Goal: Task Accomplishment & Management: Use online tool/utility

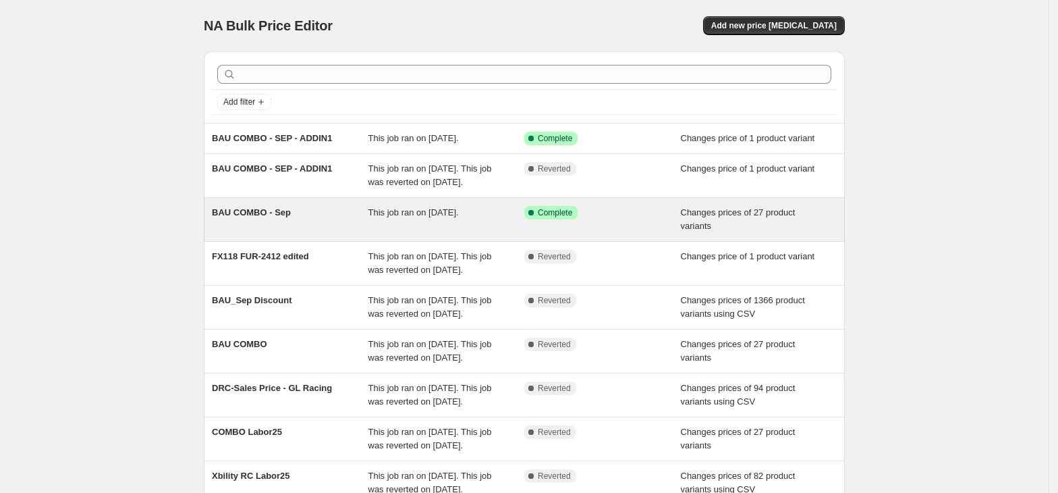
click at [479, 233] on div "This job ran on [DATE]." at bounding box center [447, 219] width 157 height 27
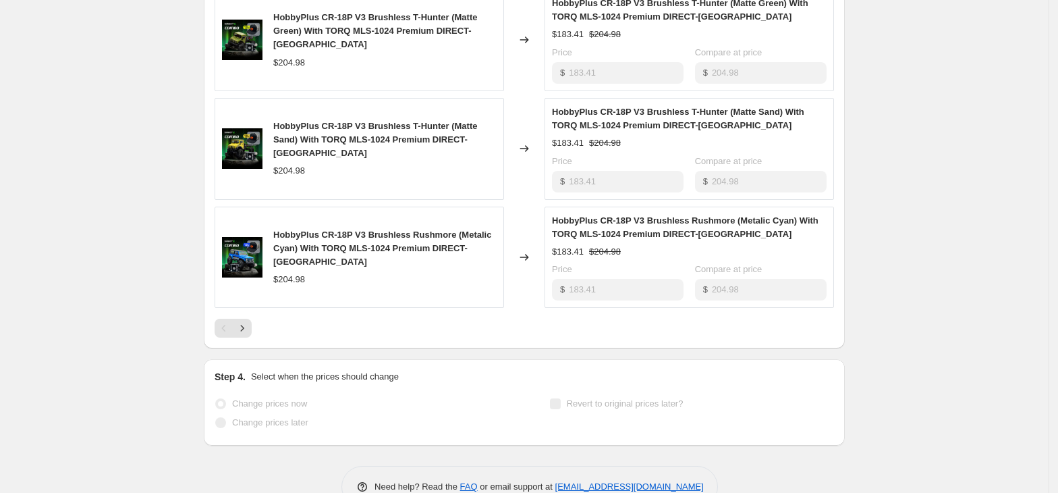
scroll to position [890, 0]
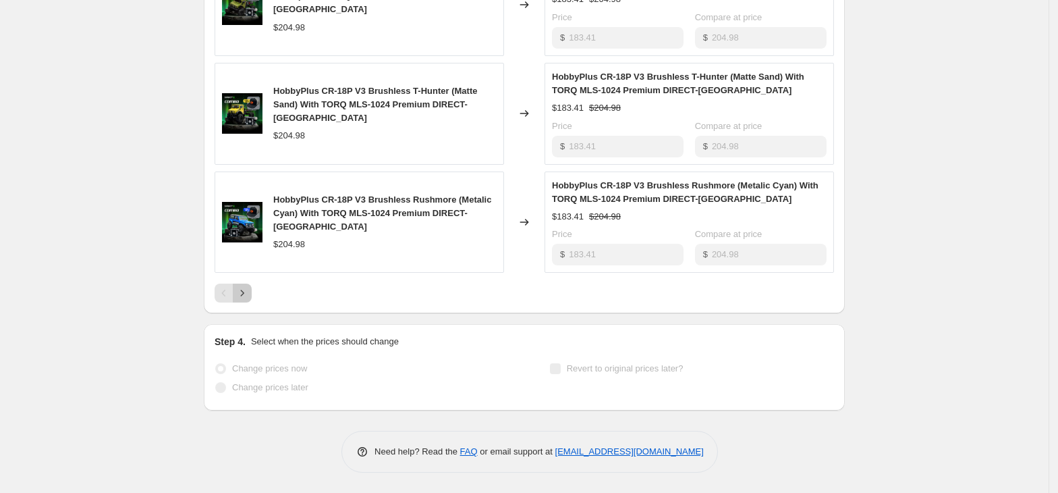
click at [249, 293] on icon "Next" at bounding box center [242, 292] width 13 height 13
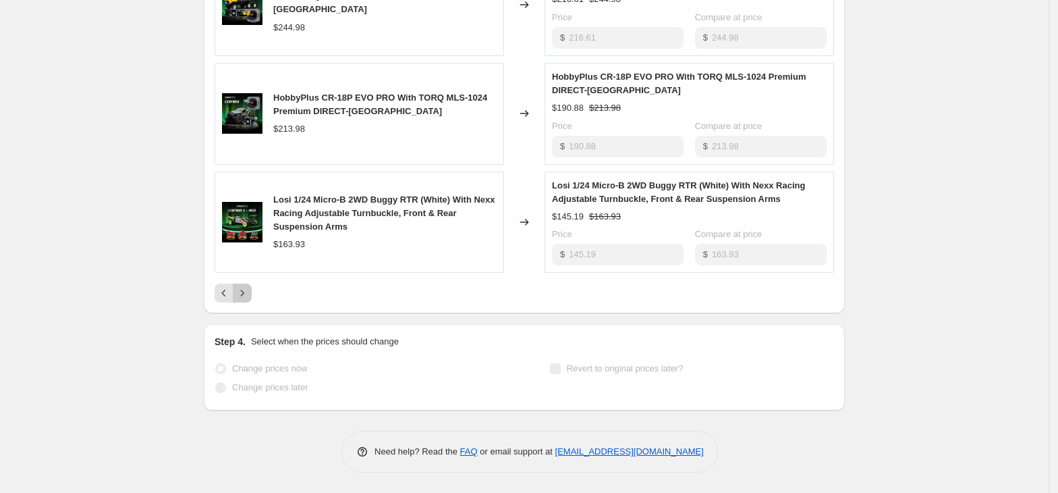
click at [249, 295] on icon "Next" at bounding box center [242, 292] width 13 height 13
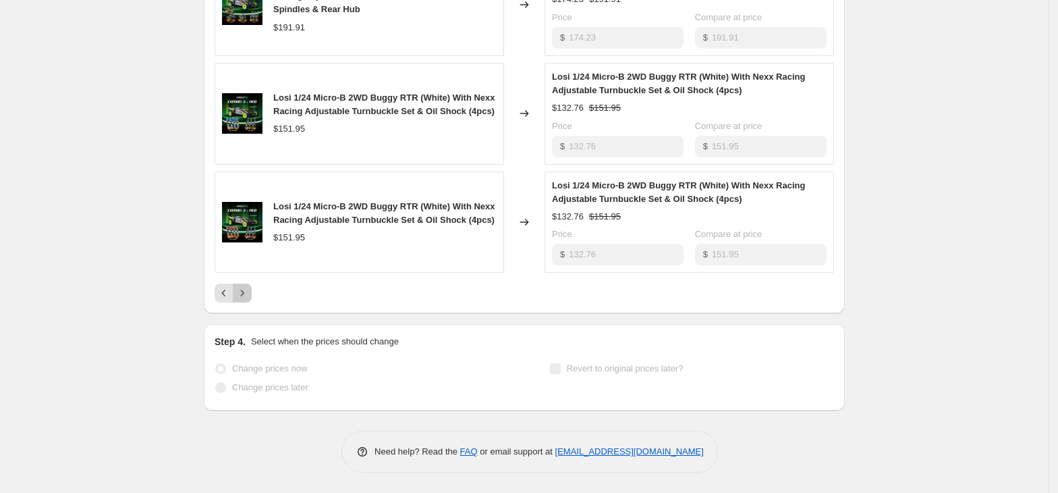
click at [244, 298] on icon "Next" at bounding box center [242, 292] width 13 height 13
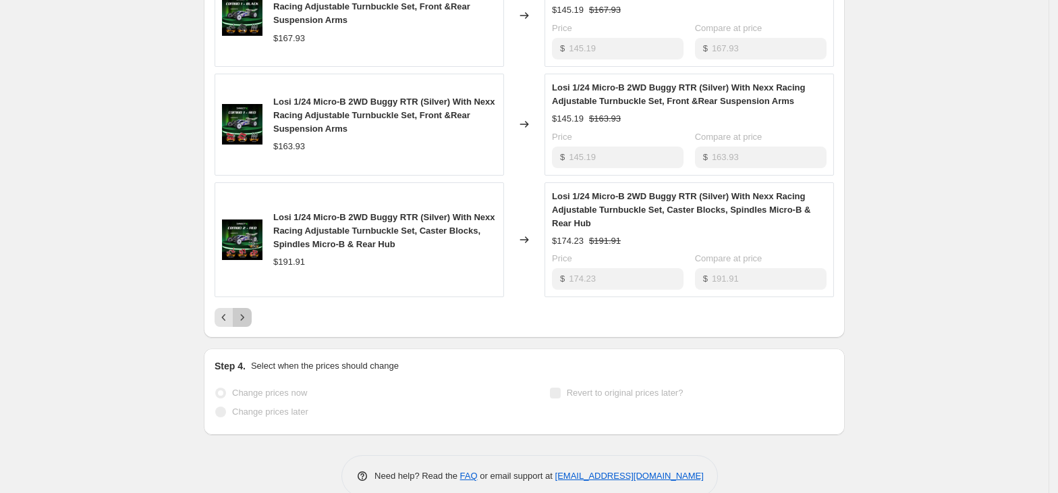
click at [238, 321] on button "Next" at bounding box center [242, 317] width 19 height 19
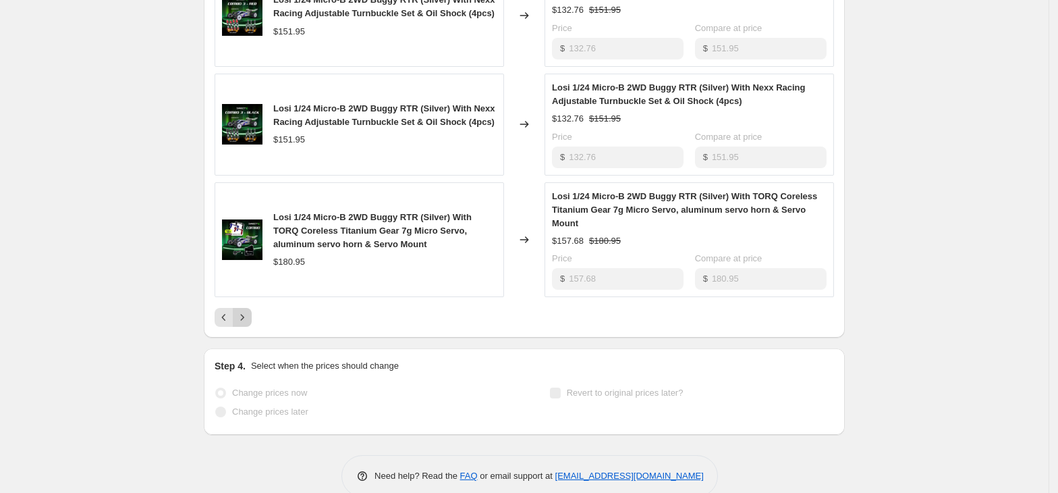
click at [247, 319] on icon "Next" at bounding box center [242, 316] width 13 height 13
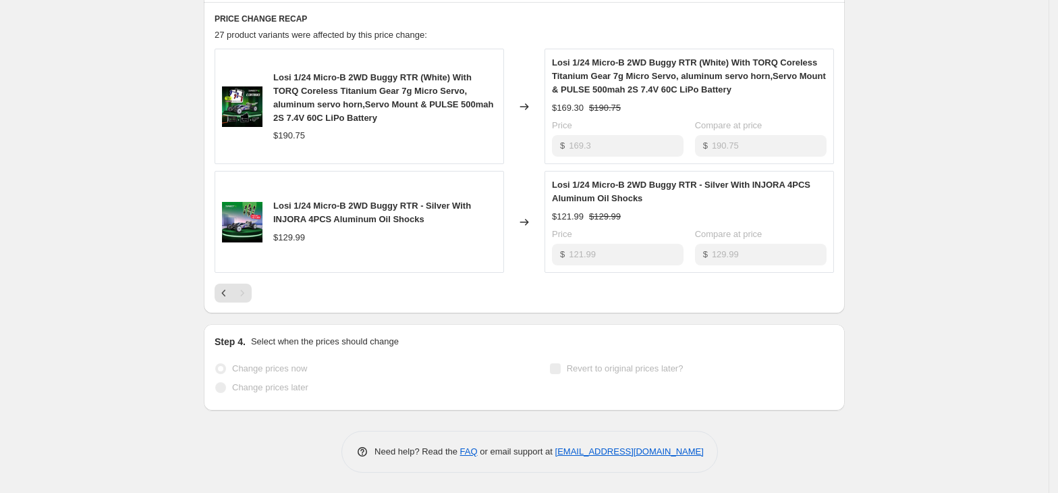
scroll to position [576, 0]
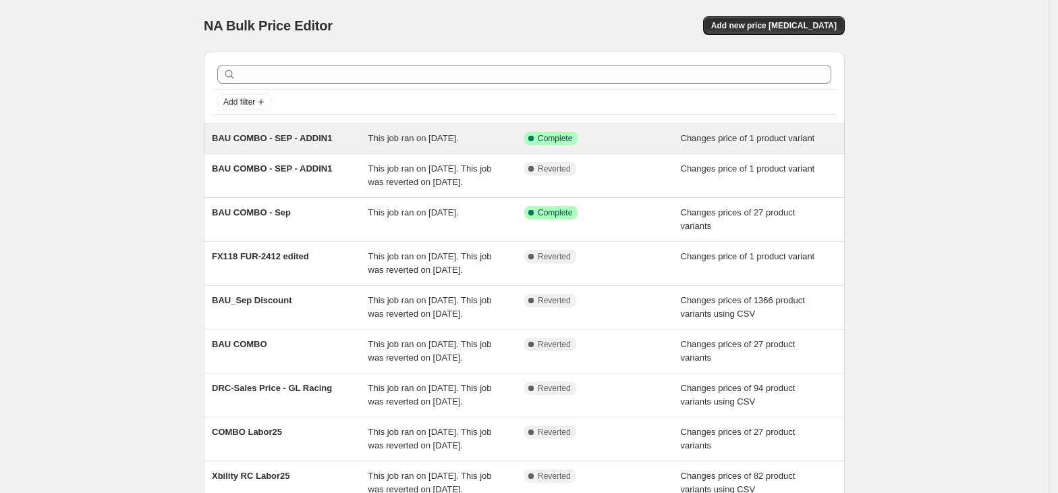
click at [443, 142] on span "This job ran on [DATE]." at bounding box center [414, 138] width 90 height 10
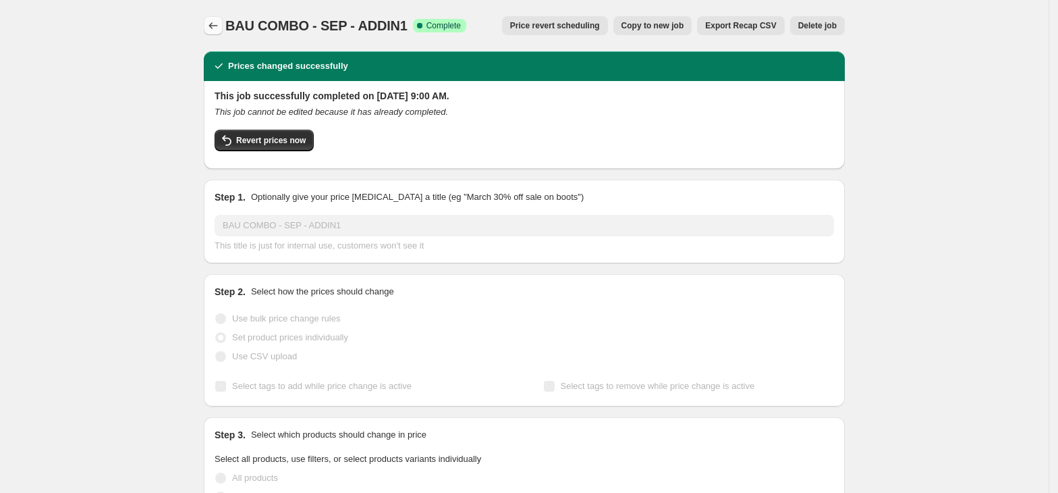
click at [219, 25] on icon "Price change jobs" at bounding box center [213, 25] width 13 height 13
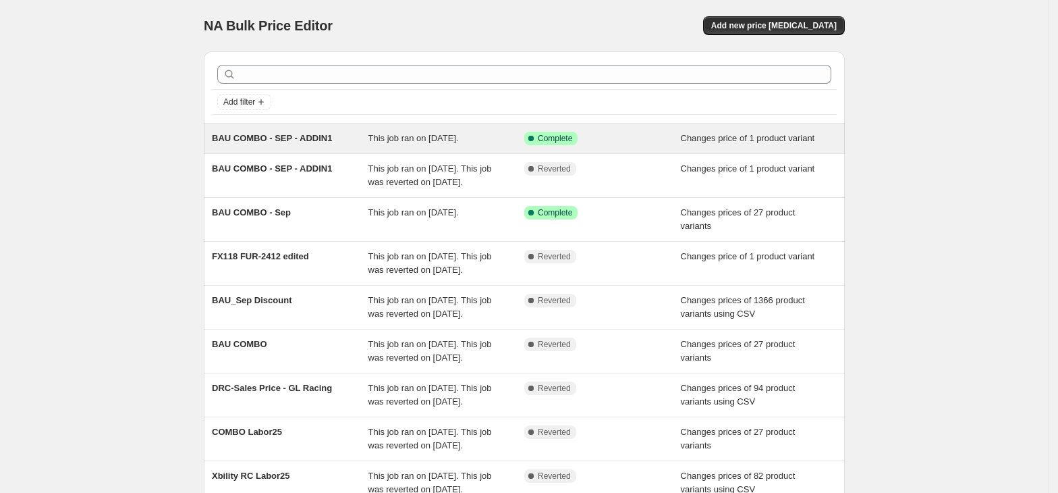
click at [670, 145] on div "Success Complete Complete" at bounding box center [602, 138] width 157 height 13
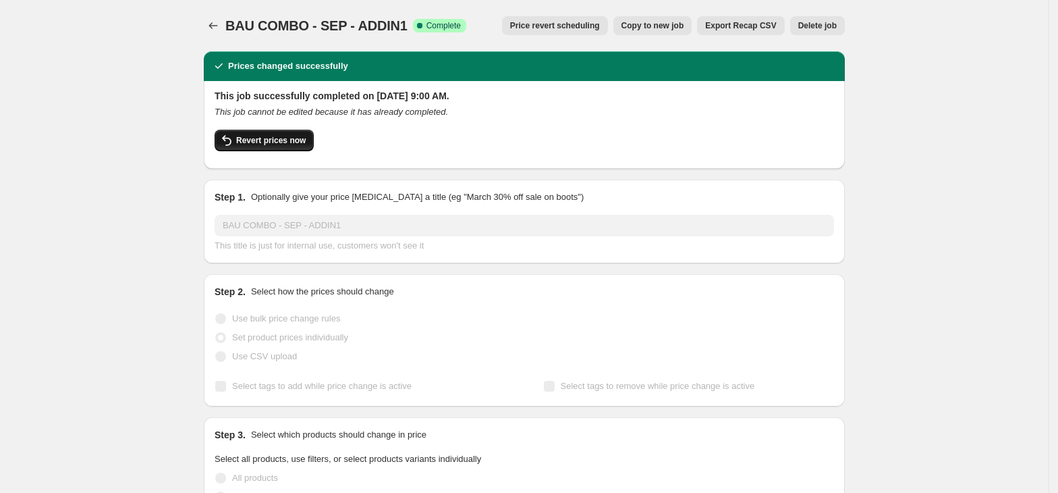
click at [279, 136] on span "Revert prices now" at bounding box center [271, 140] width 70 height 11
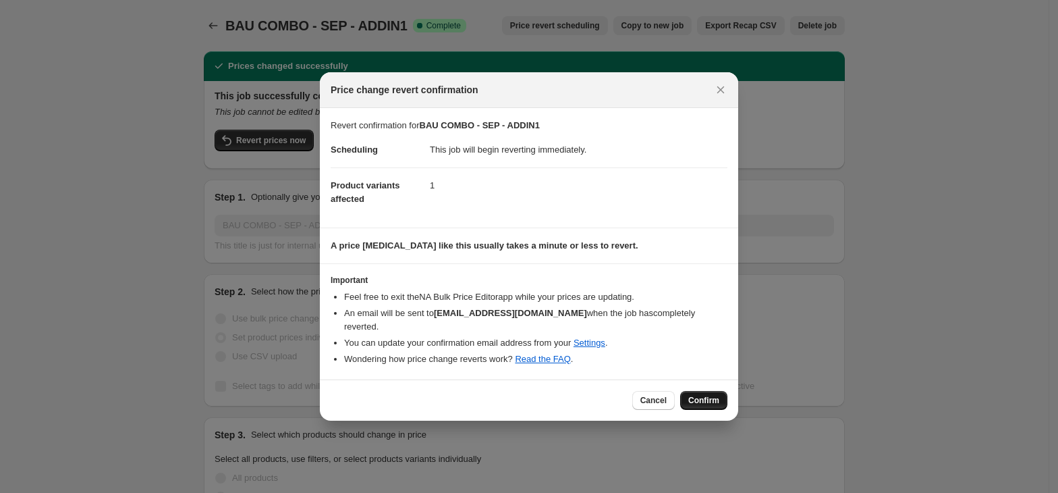
click at [695, 391] on button "Confirm" at bounding box center [703, 400] width 47 height 19
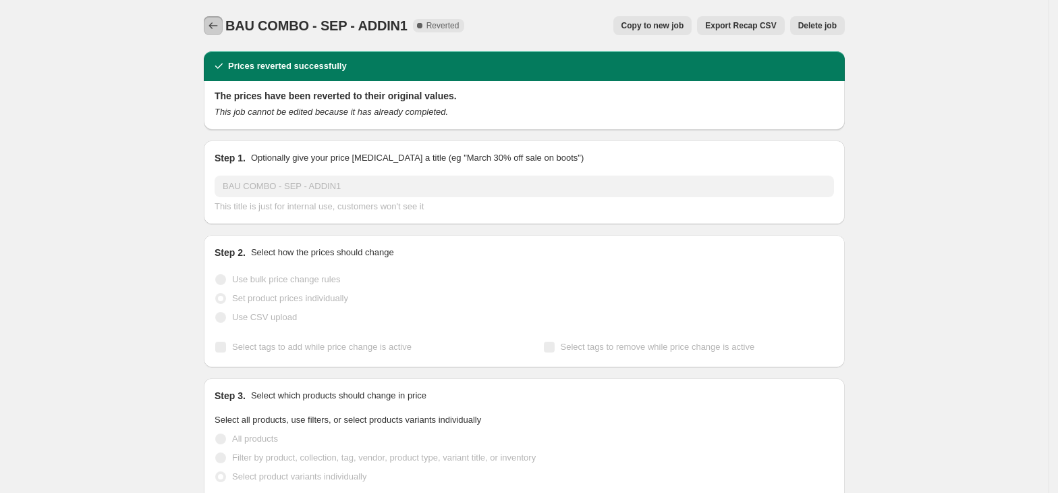
click at [216, 19] on icon "Price change jobs" at bounding box center [213, 25] width 13 height 13
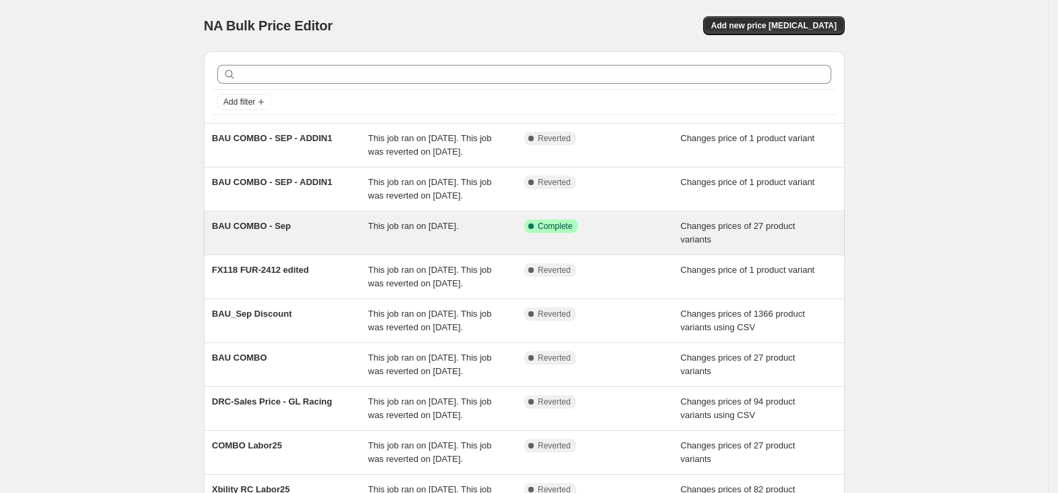
click at [425, 254] on div "BAU COMBO - Sep This job ran on [DATE]. Success Complete Complete Changes price…" at bounding box center [524, 232] width 641 height 43
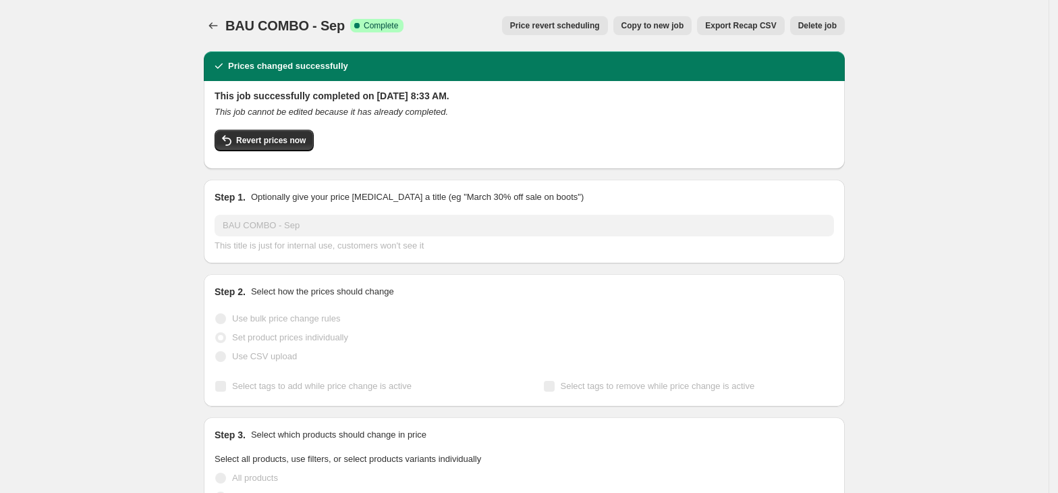
click at [229, 128] on div "This job successfully completed on [DATE] 8:33 AM. This job cannot be edited be…" at bounding box center [525, 123] width 620 height 69
click at [241, 134] on button "Revert prices now" at bounding box center [264, 141] width 99 height 22
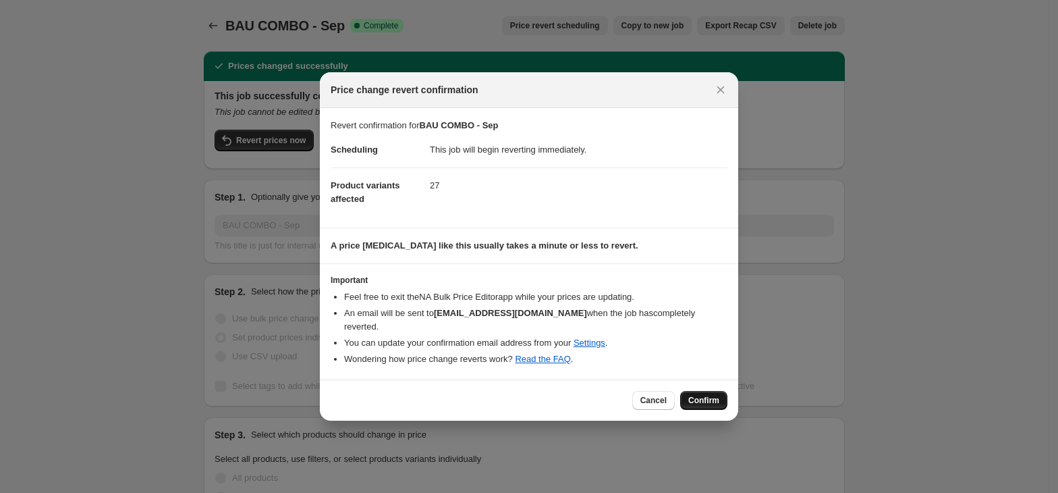
click at [709, 396] on span "Confirm" at bounding box center [703, 400] width 31 height 11
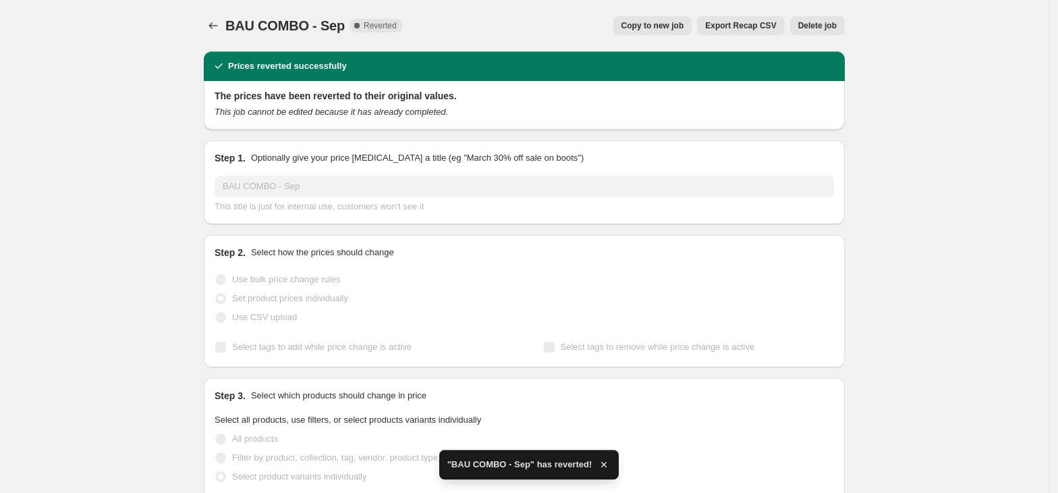
click at [681, 28] on span "Copy to new job" at bounding box center [653, 25] width 63 height 11
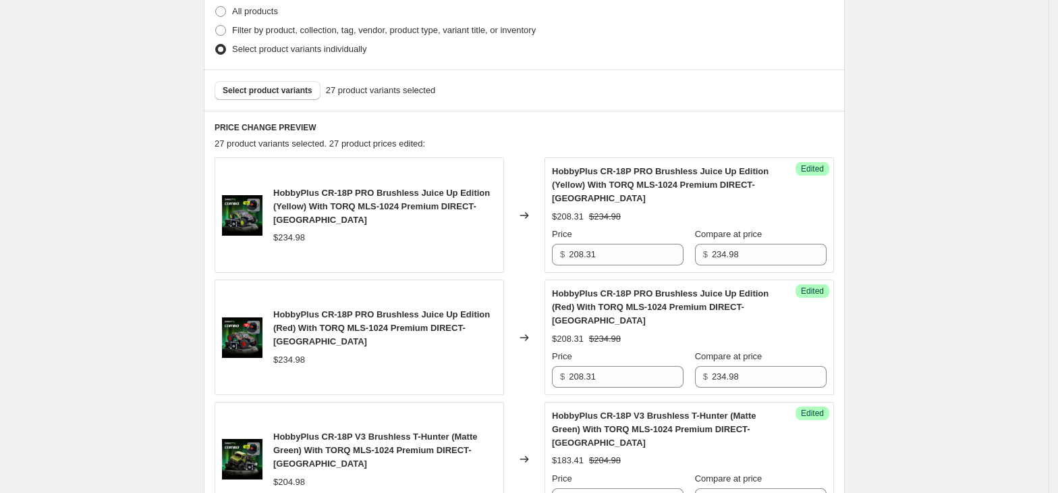
scroll to position [270, 0]
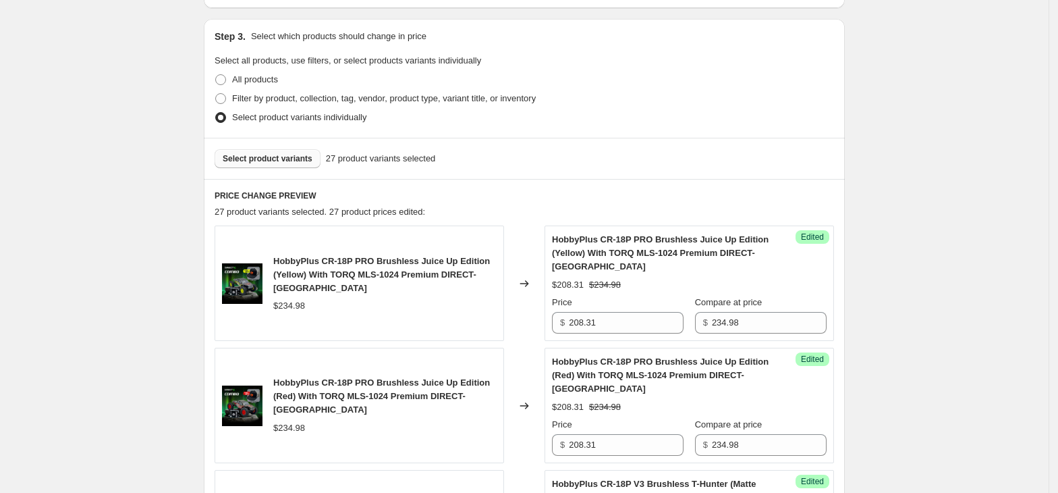
click at [297, 149] on button "Select product variants" at bounding box center [268, 158] width 106 height 19
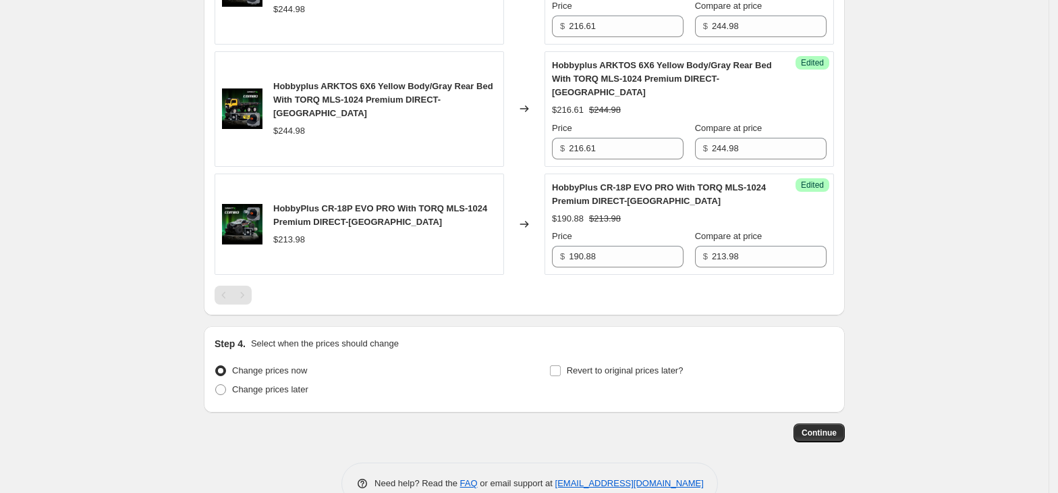
scroll to position [1335, 0]
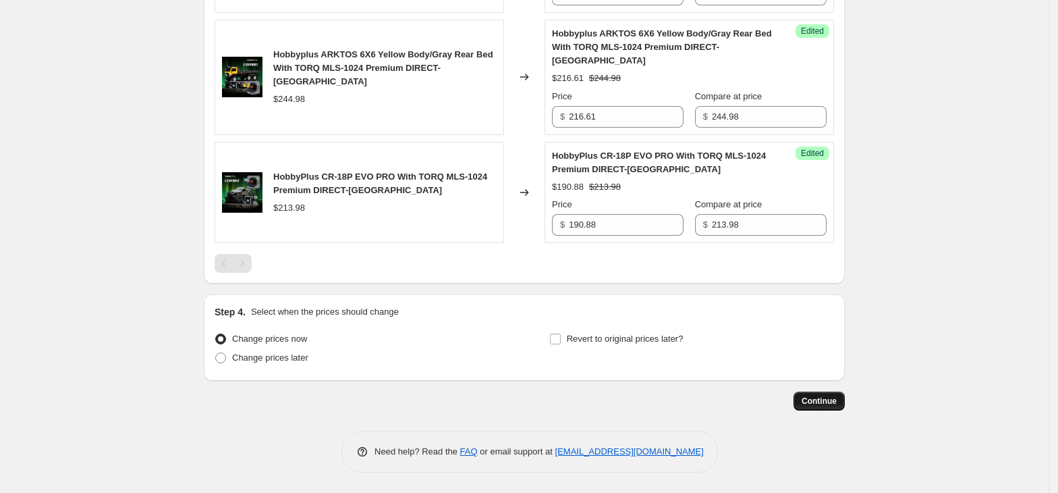
click at [818, 391] on button "Continue" at bounding box center [819, 400] width 51 height 19
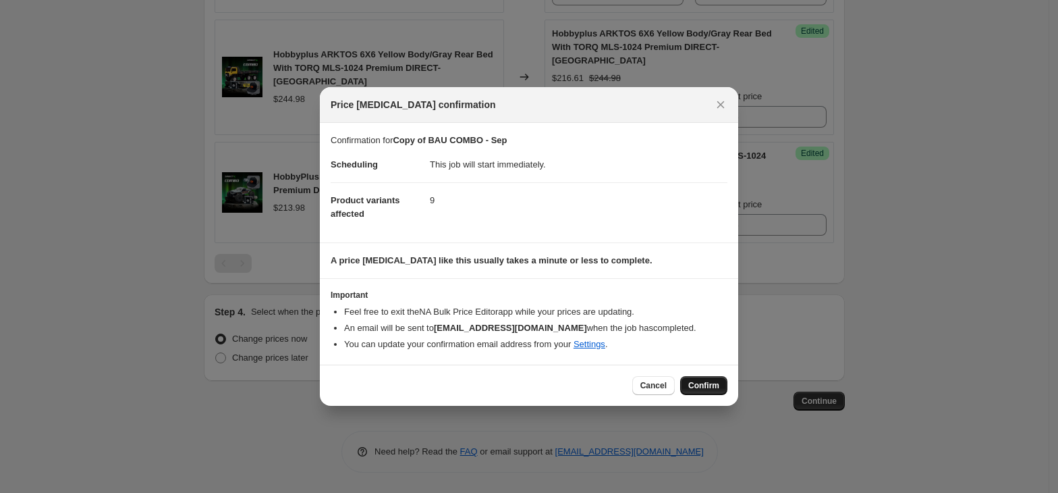
click at [694, 381] on span "Confirm" at bounding box center [703, 385] width 31 height 11
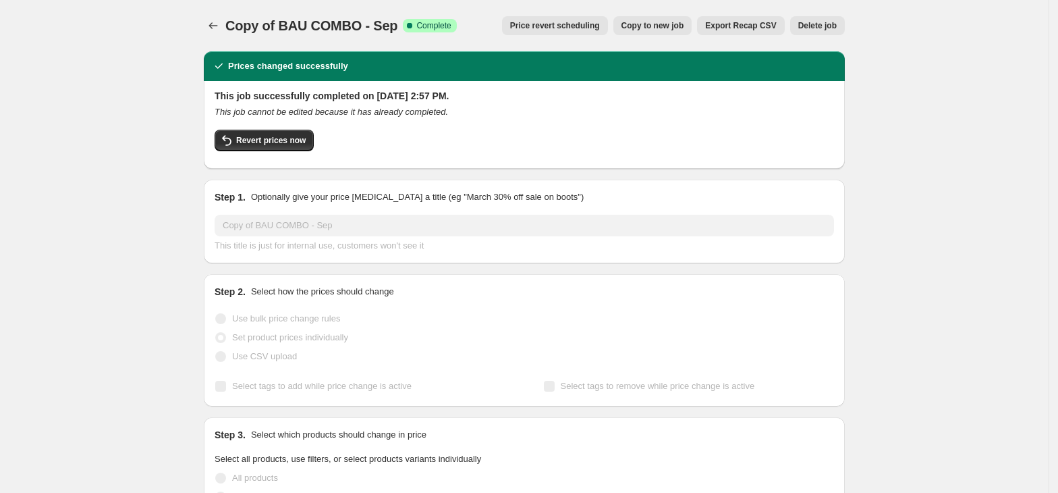
click at [219, 23] on icon "Price change jobs" at bounding box center [213, 25] width 13 height 13
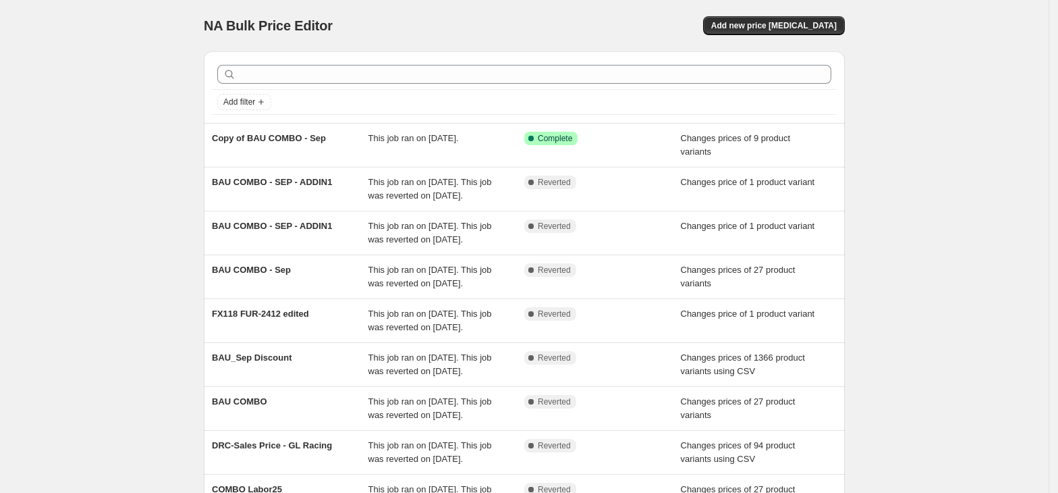
drag, startPoint x: 125, startPoint y: 121, endPoint x: 103, endPoint y: 141, distance: 29.7
click at [125, 123] on div "NA Bulk Price Editor. This page is ready NA Bulk Price Editor Add new price [ME…" at bounding box center [524, 347] width 1049 height 695
